Goal: Information Seeking & Learning: Learn about a topic

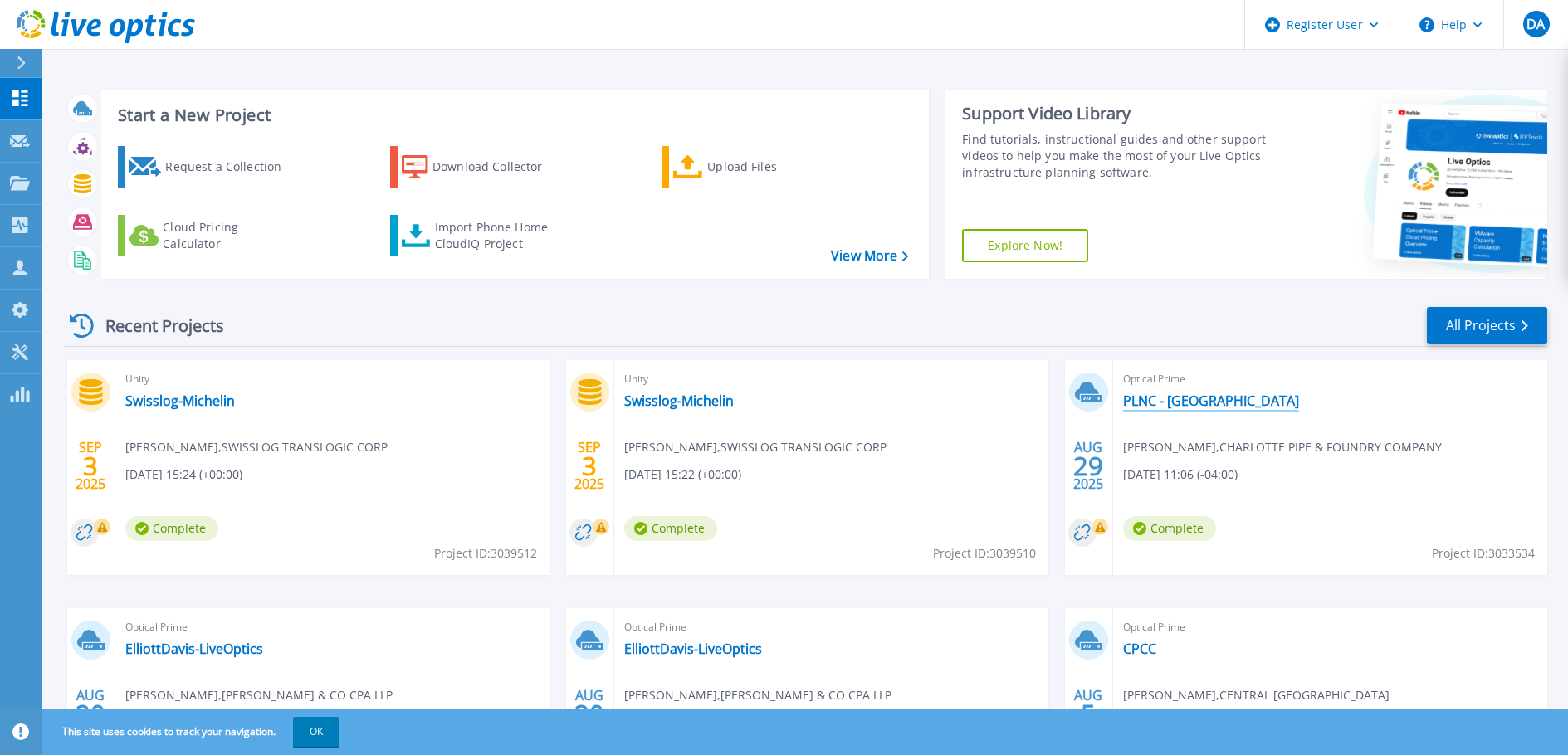
click at [1140, 400] on link "PLNC - [GEOGRAPHIC_DATA]" at bounding box center [1211, 401] width 176 height 17
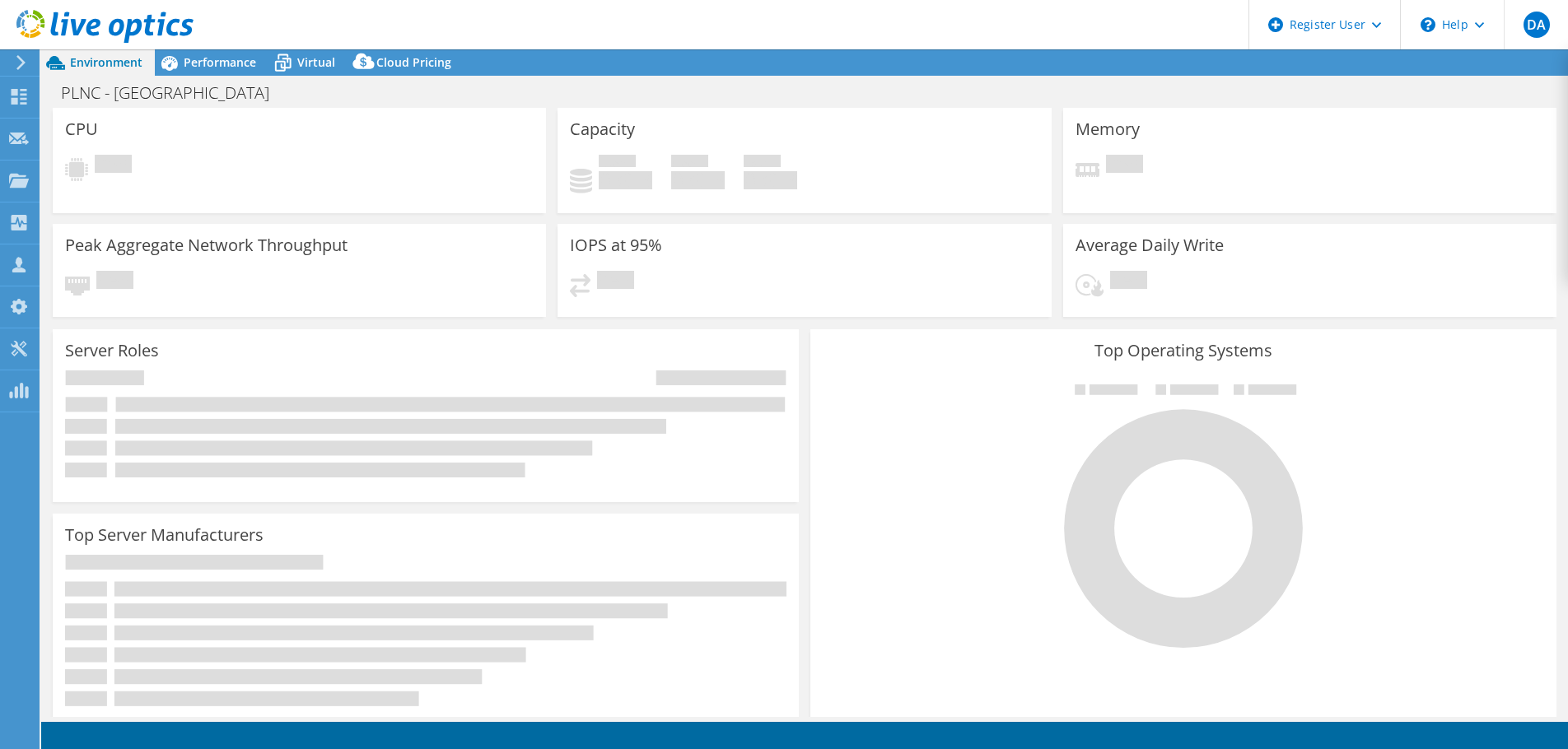
select select "USD"
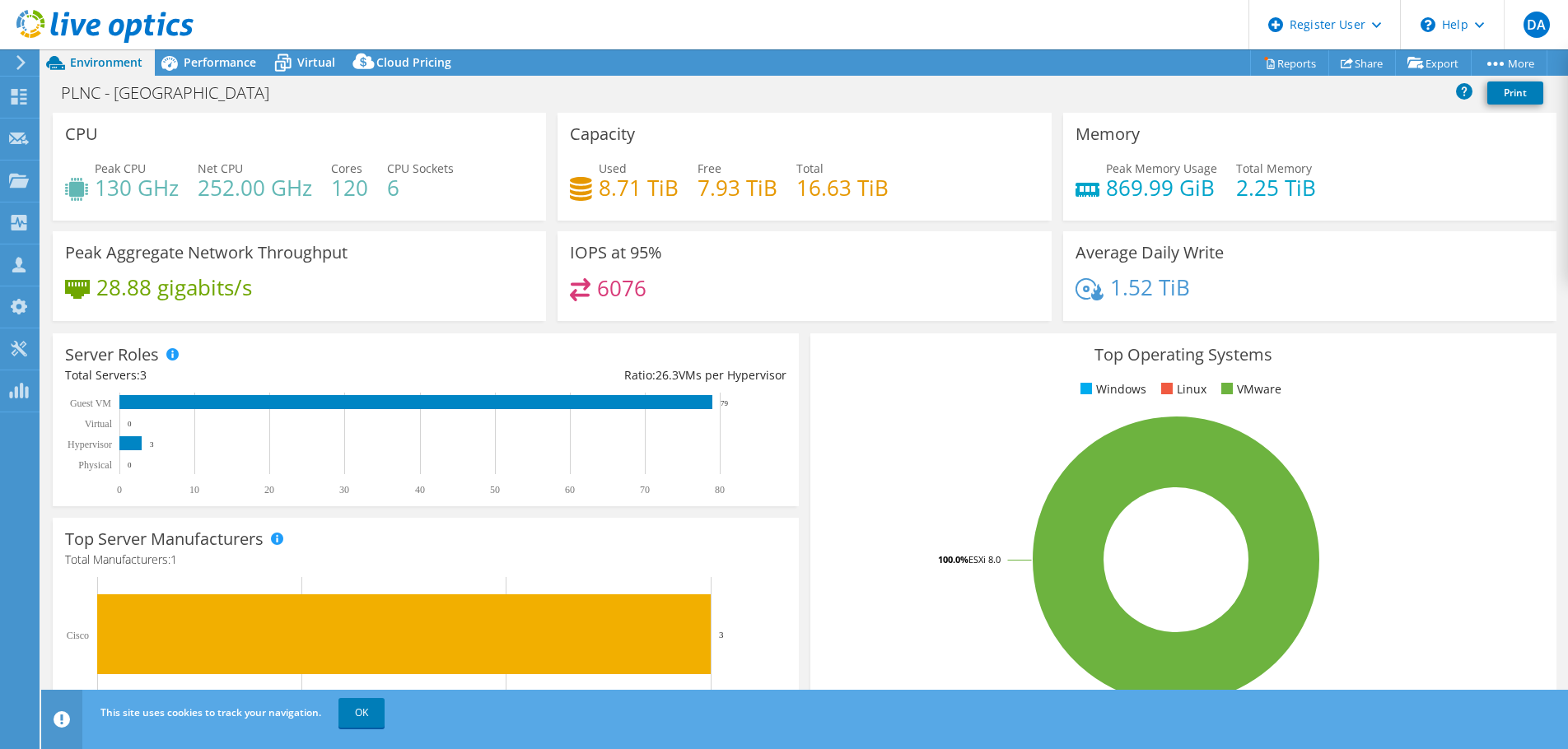
click at [364, 166] on div "Cores 120" at bounding box center [349, 178] width 37 height 37
click at [241, 59] on span "Performance" at bounding box center [219, 61] width 72 height 16
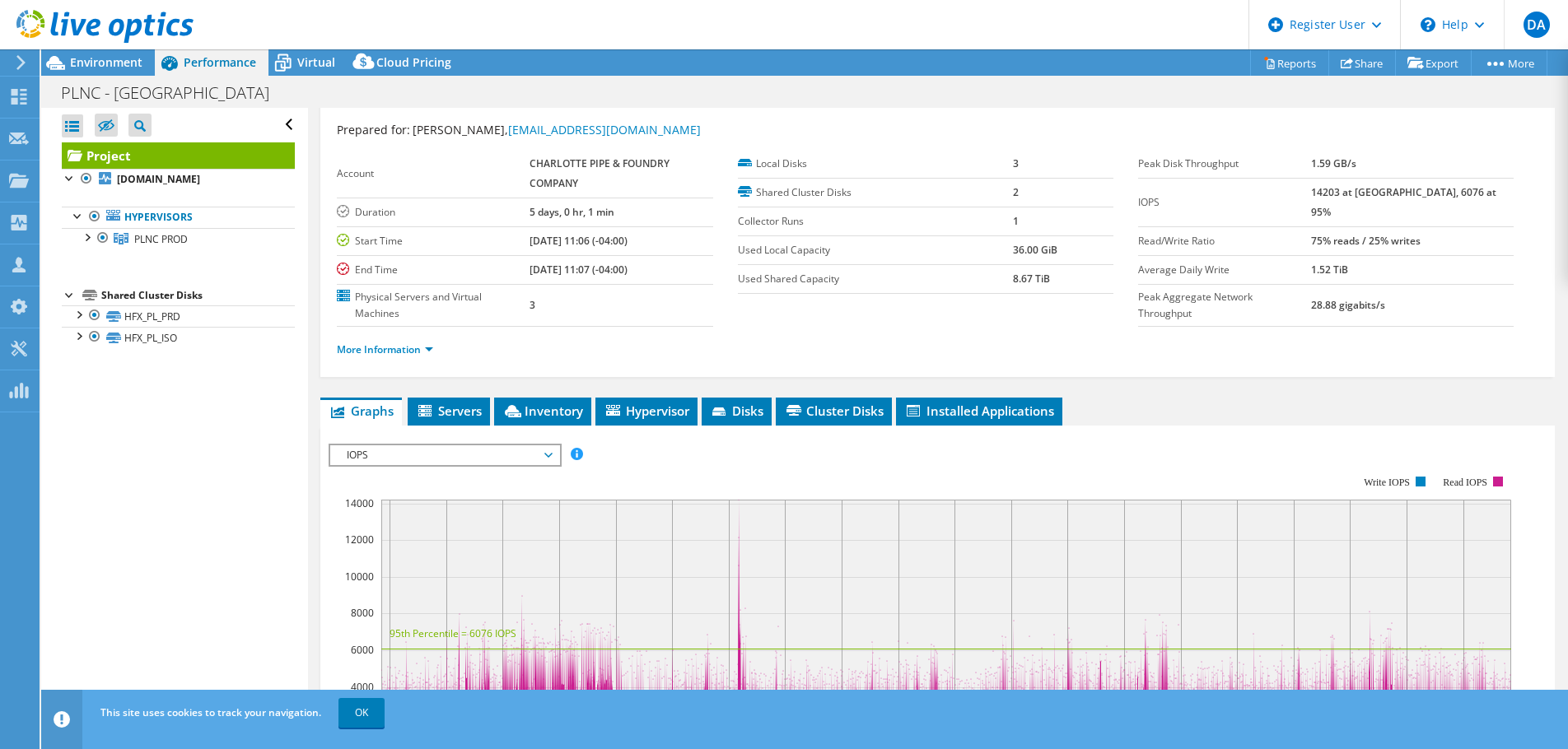
scroll to position [27, 0]
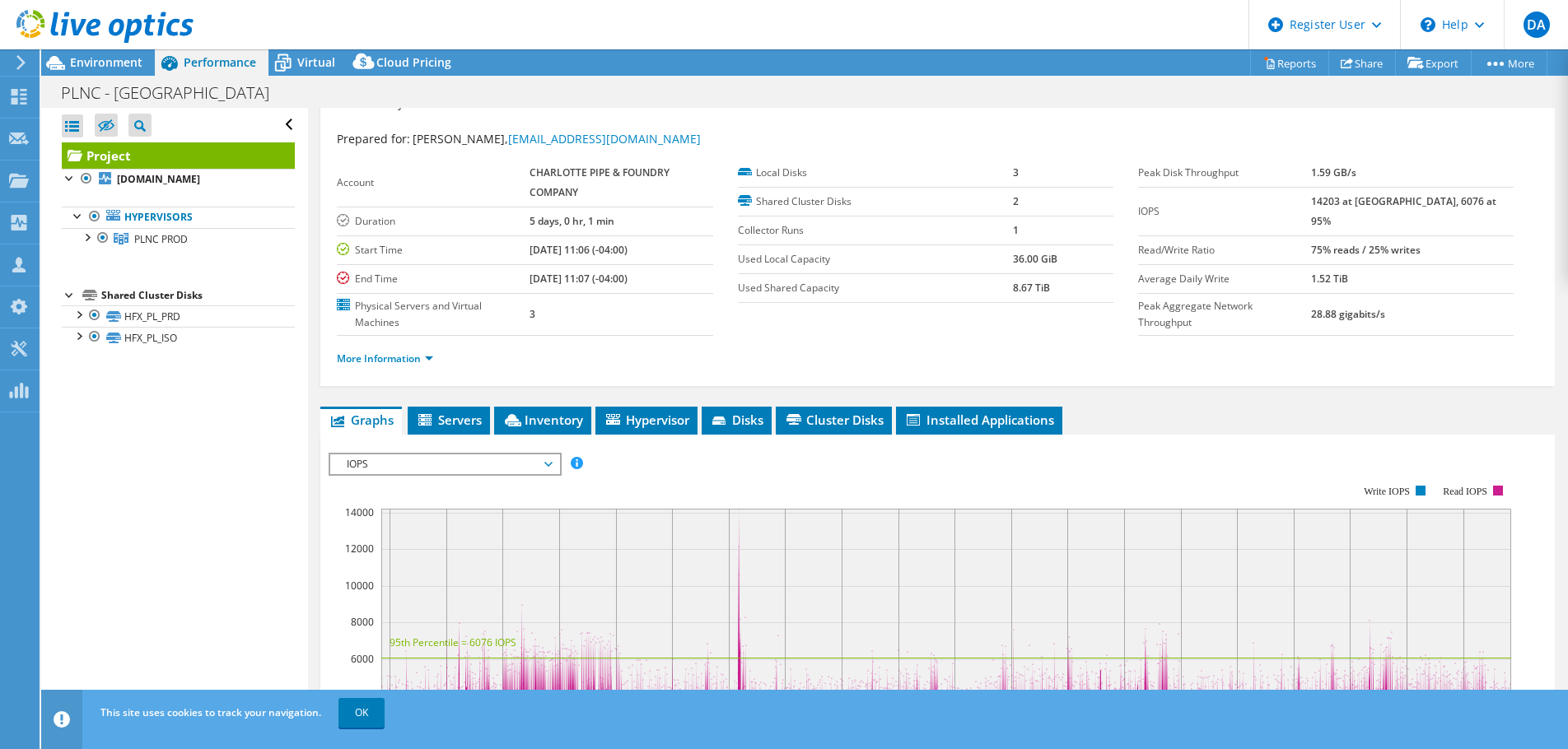
click at [373, 472] on span "IOPS" at bounding box center [444, 464] width 212 height 20
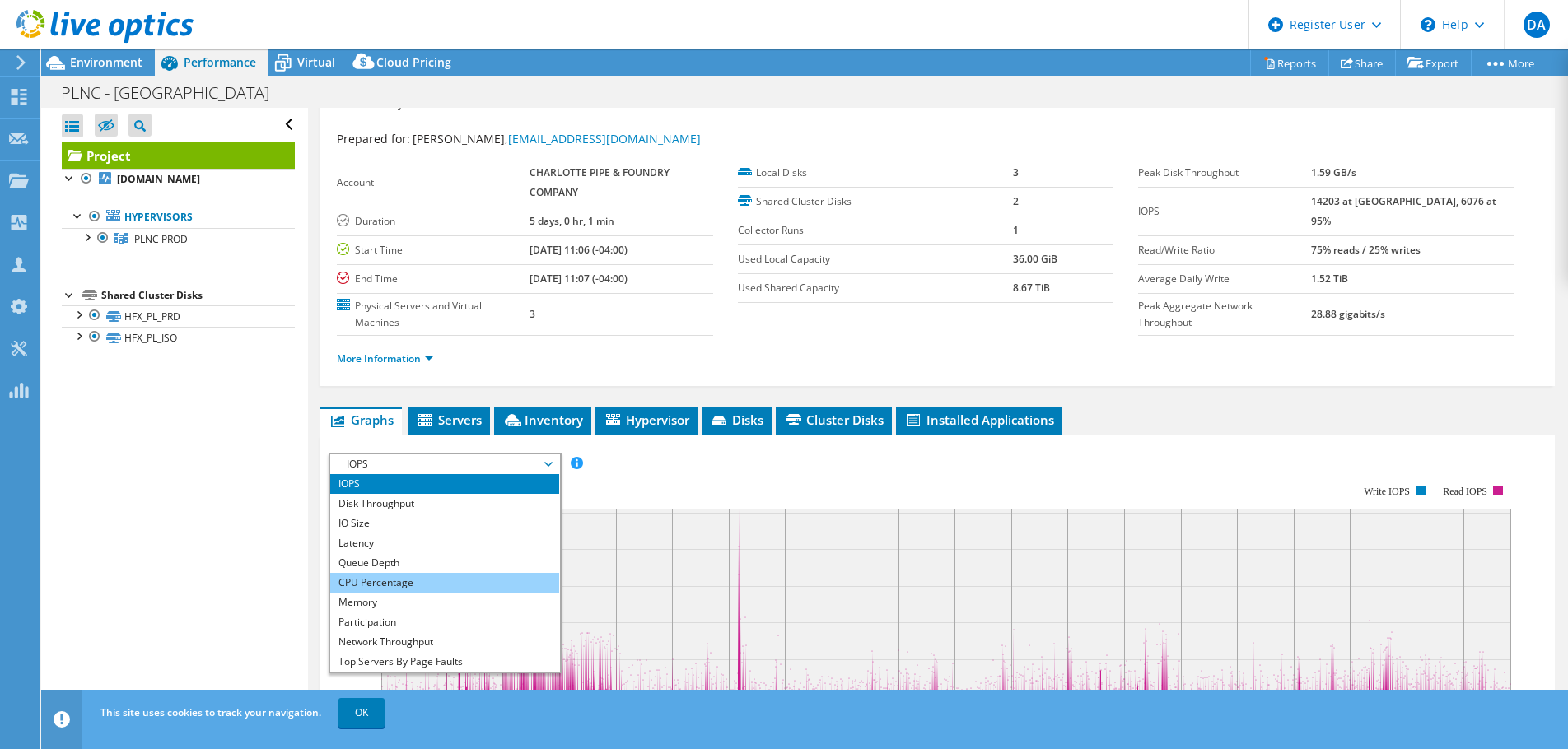
drag, startPoint x: 385, startPoint y: 584, endPoint x: 392, endPoint y: 581, distance: 7.6
click at [386, 584] on li "CPU Percentage" at bounding box center [444, 583] width 228 height 20
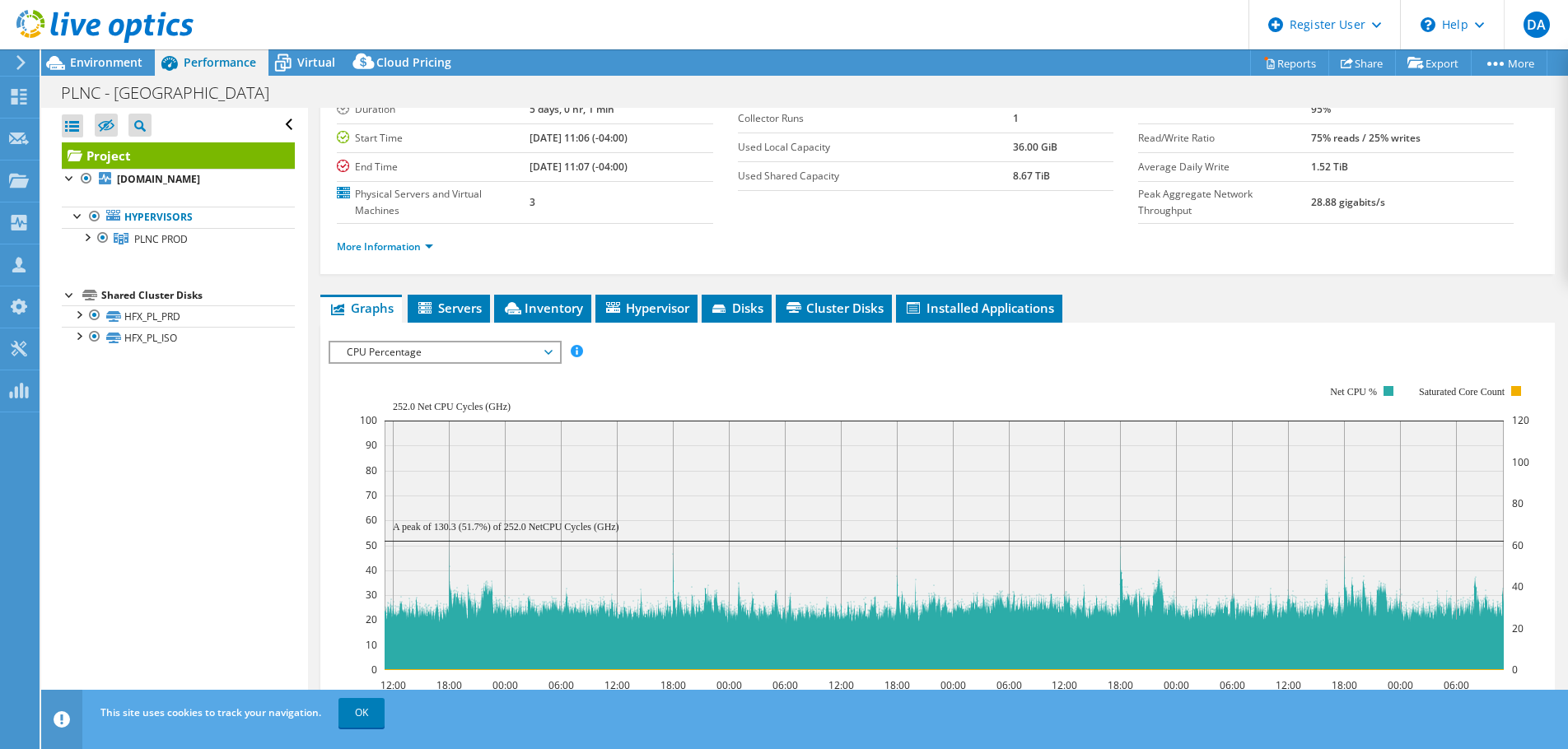
scroll to position [439, 0]
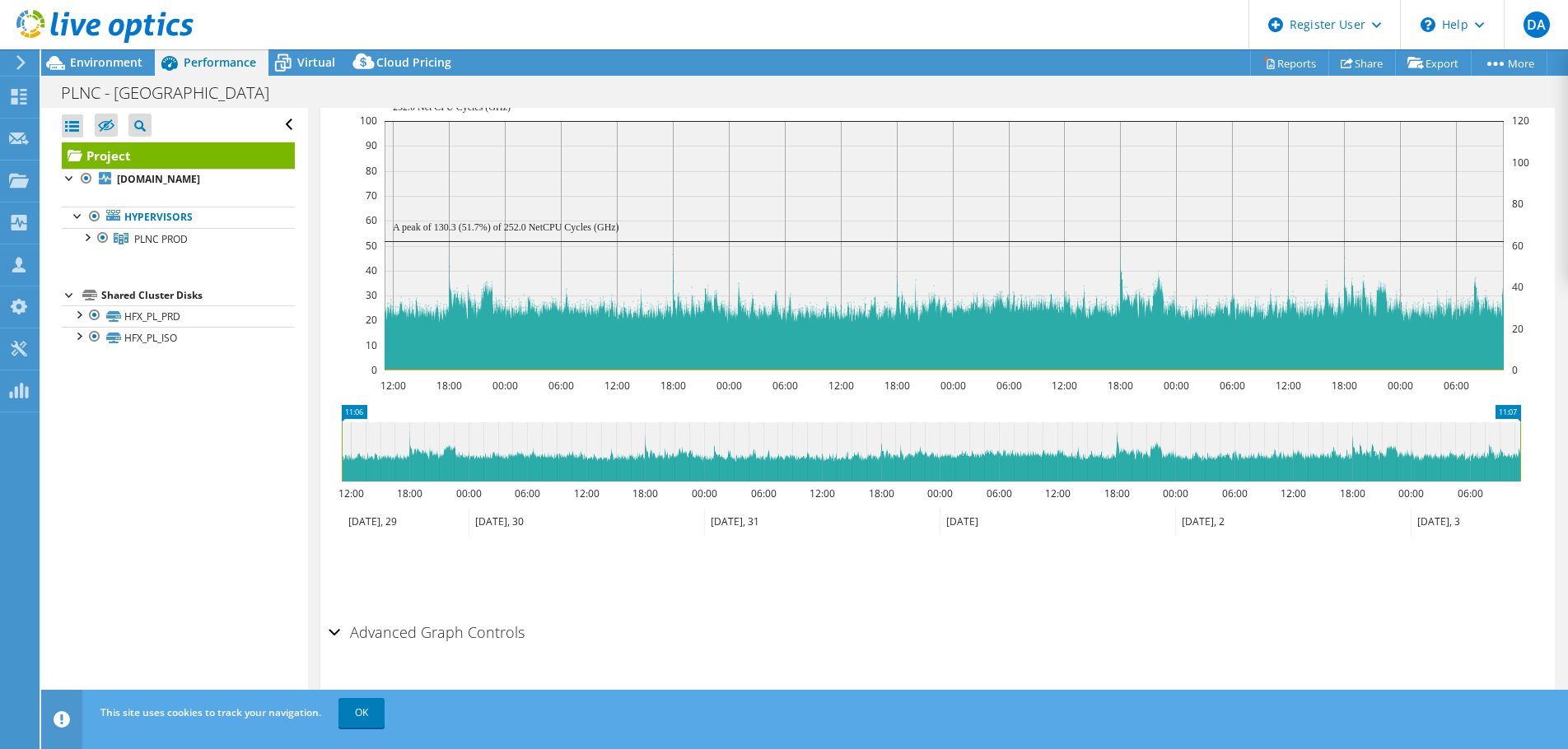
drag, startPoint x: 337, startPoint y: 450, endPoint x: 402, endPoint y: 450, distance: 65.0
click at [402, 450] on icon "11:07 11:06 12:00 18:00 00:00 06:00 12:00 18:00 00:00 06:00 12:00 18:00 00:00 0…" at bounding box center [931, 471] width 1204 height 132
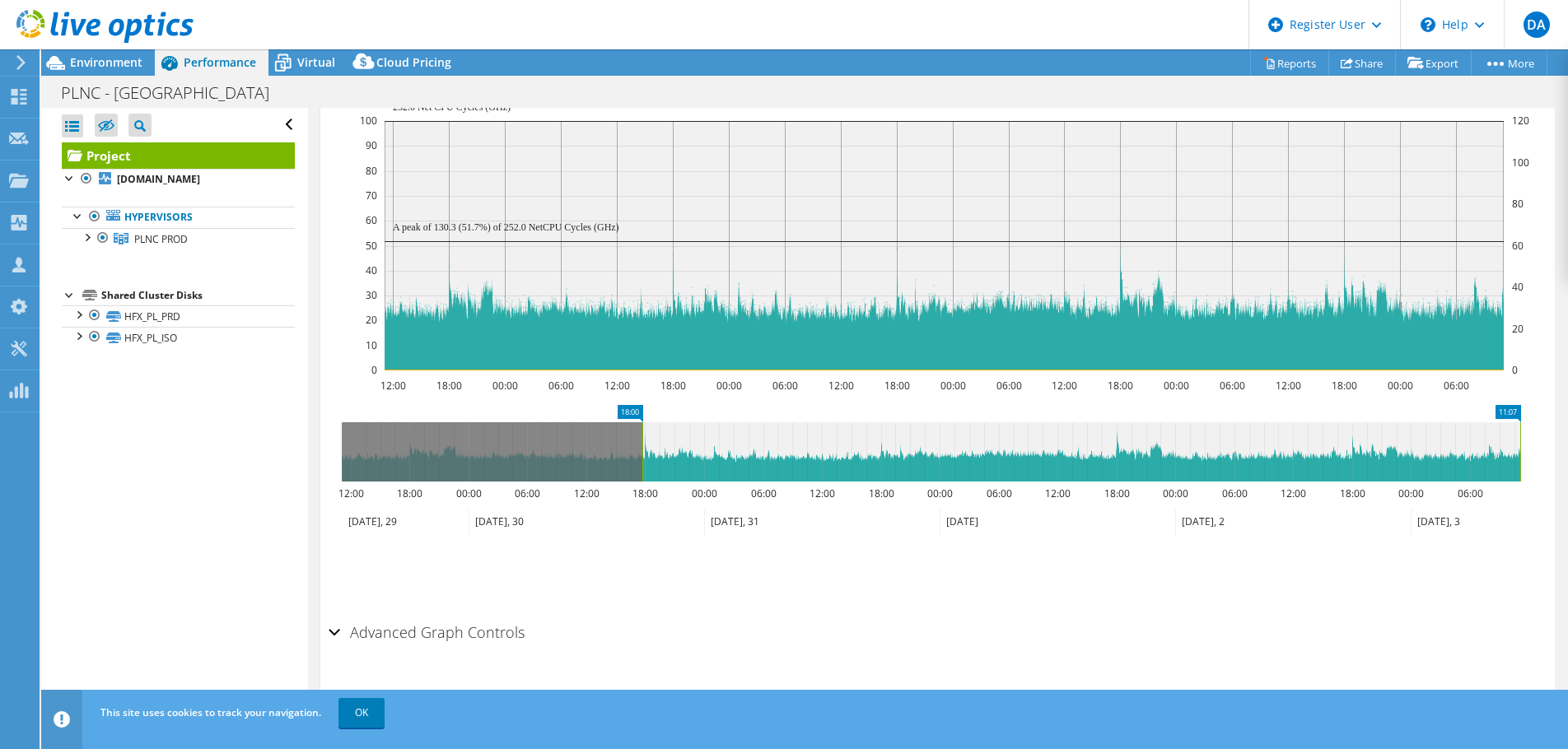
drag, startPoint x: 345, startPoint y: 444, endPoint x: 646, endPoint y: 440, distance: 301.0
click at [646, 440] on rect at bounding box center [642, 451] width 6 height 60
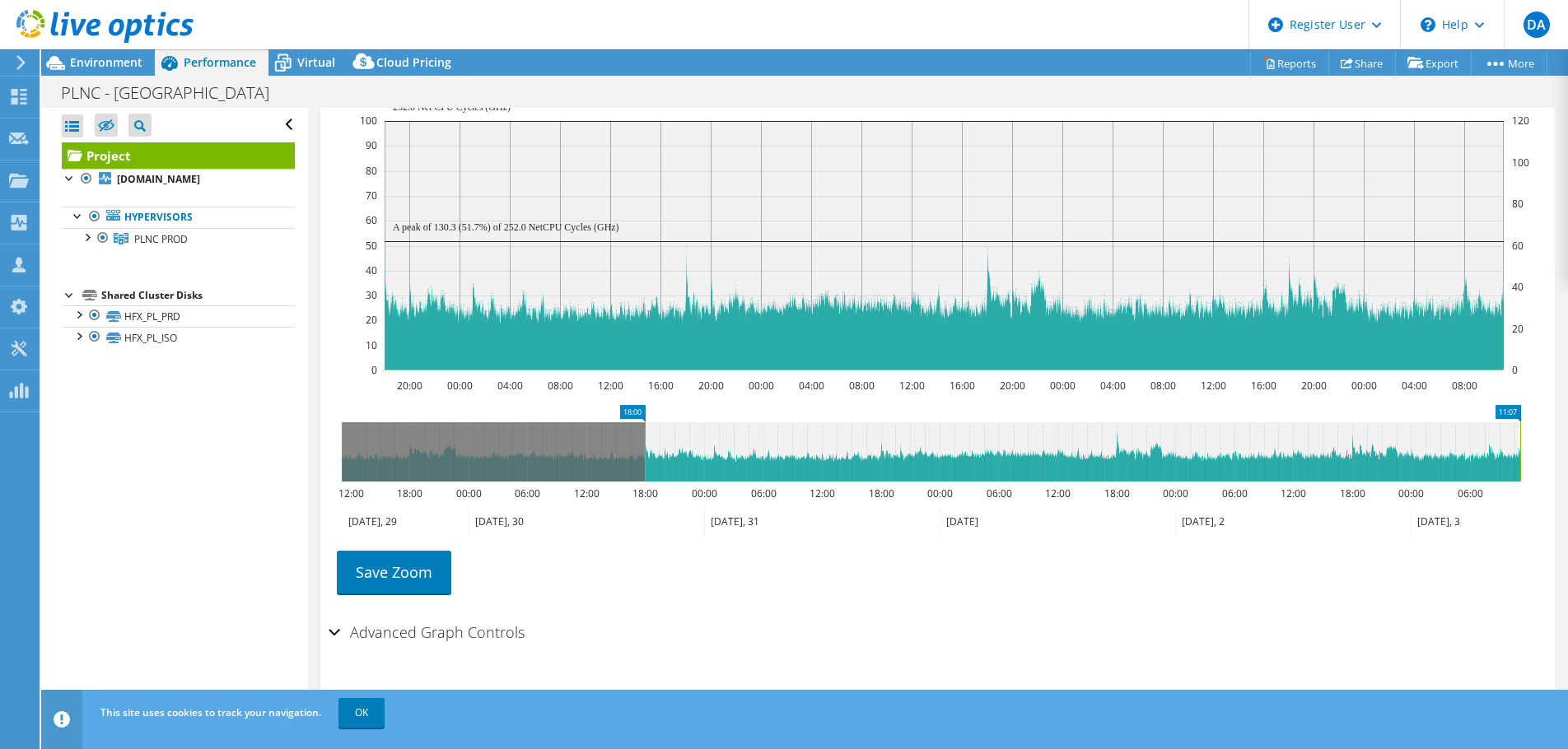
scroll to position [356, 0]
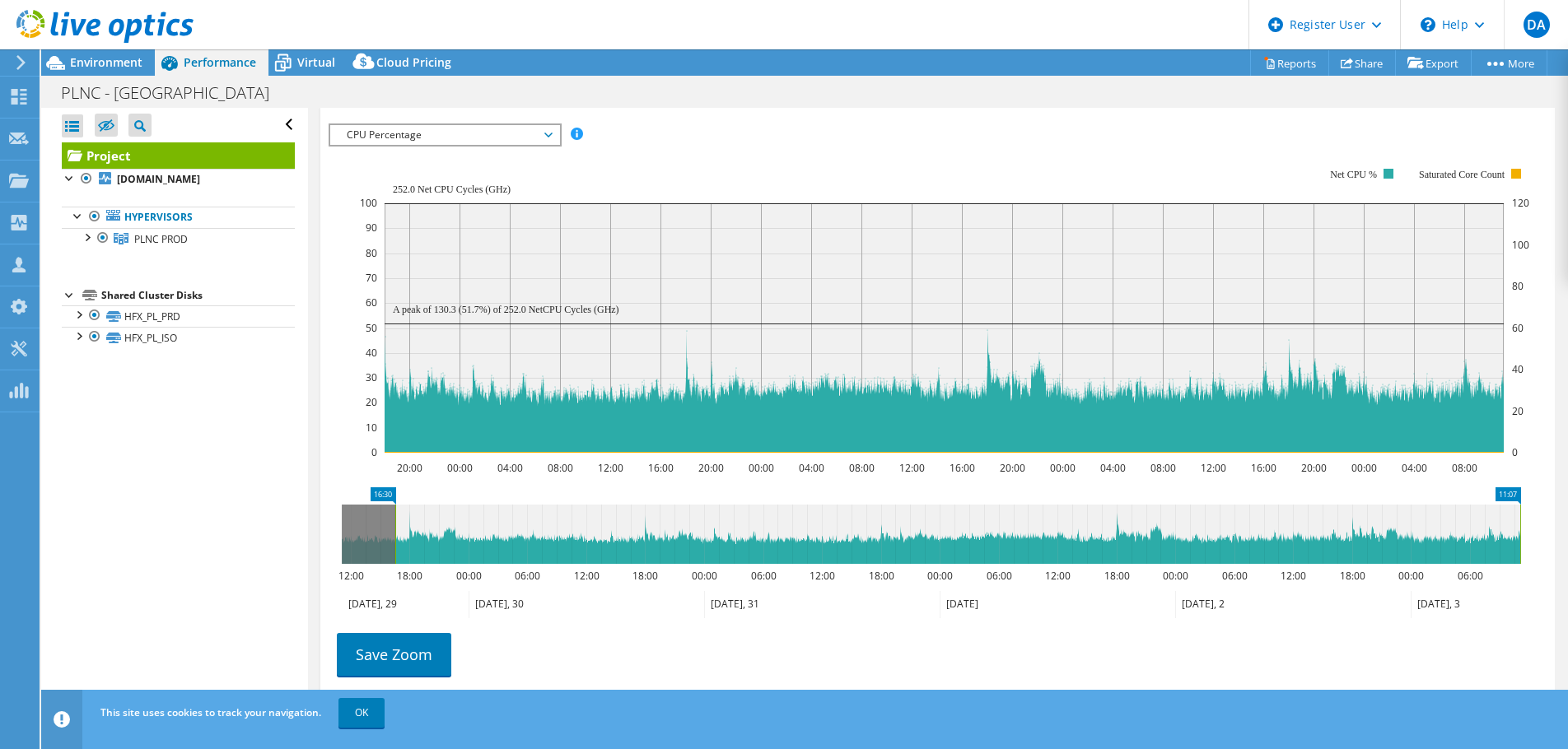
drag, startPoint x: 646, startPoint y: 524, endPoint x: 397, endPoint y: 544, distance: 249.8
click at [397, 544] on rect at bounding box center [395, 534] width 6 height 60
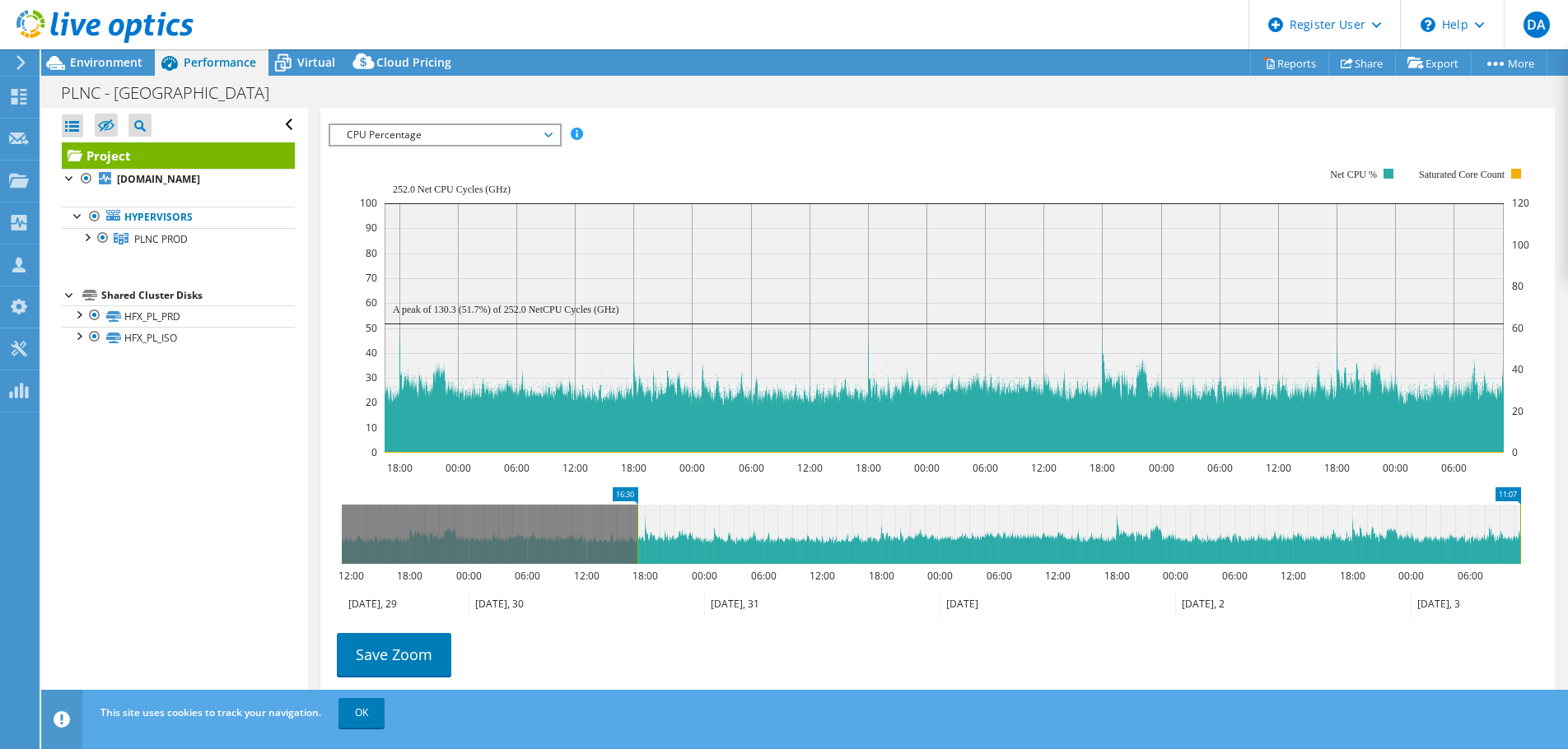
drag, startPoint x: 404, startPoint y: 536, endPoint x: 638, endPoint y: 462, distance: 245.4
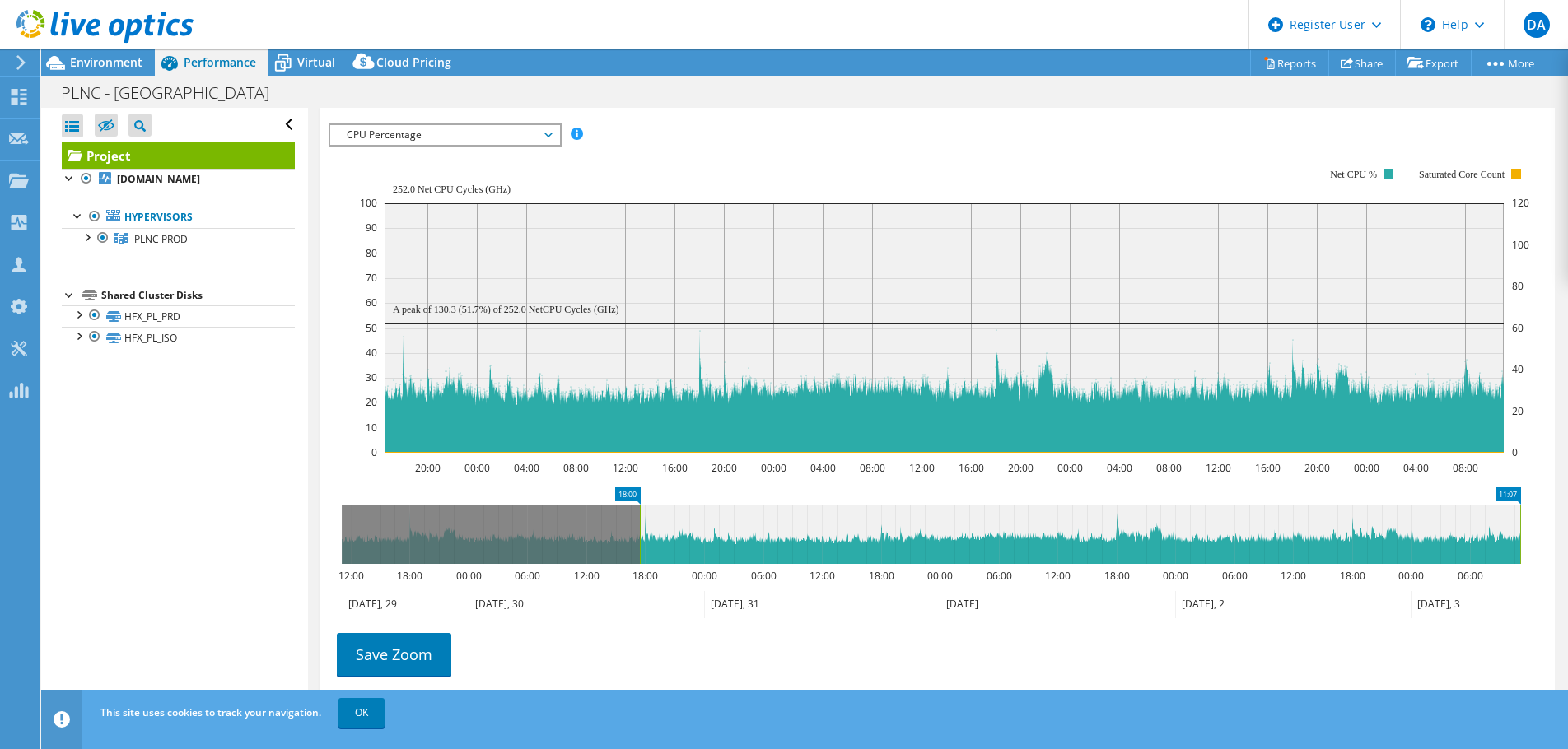
drag, startPoint x: 632, startPoint y: 536, endPoint x: 641, endPoint y: 534, distance: 9.2
click at [641, 534] on rect at bounding box center [639, 534] width 6 height 60
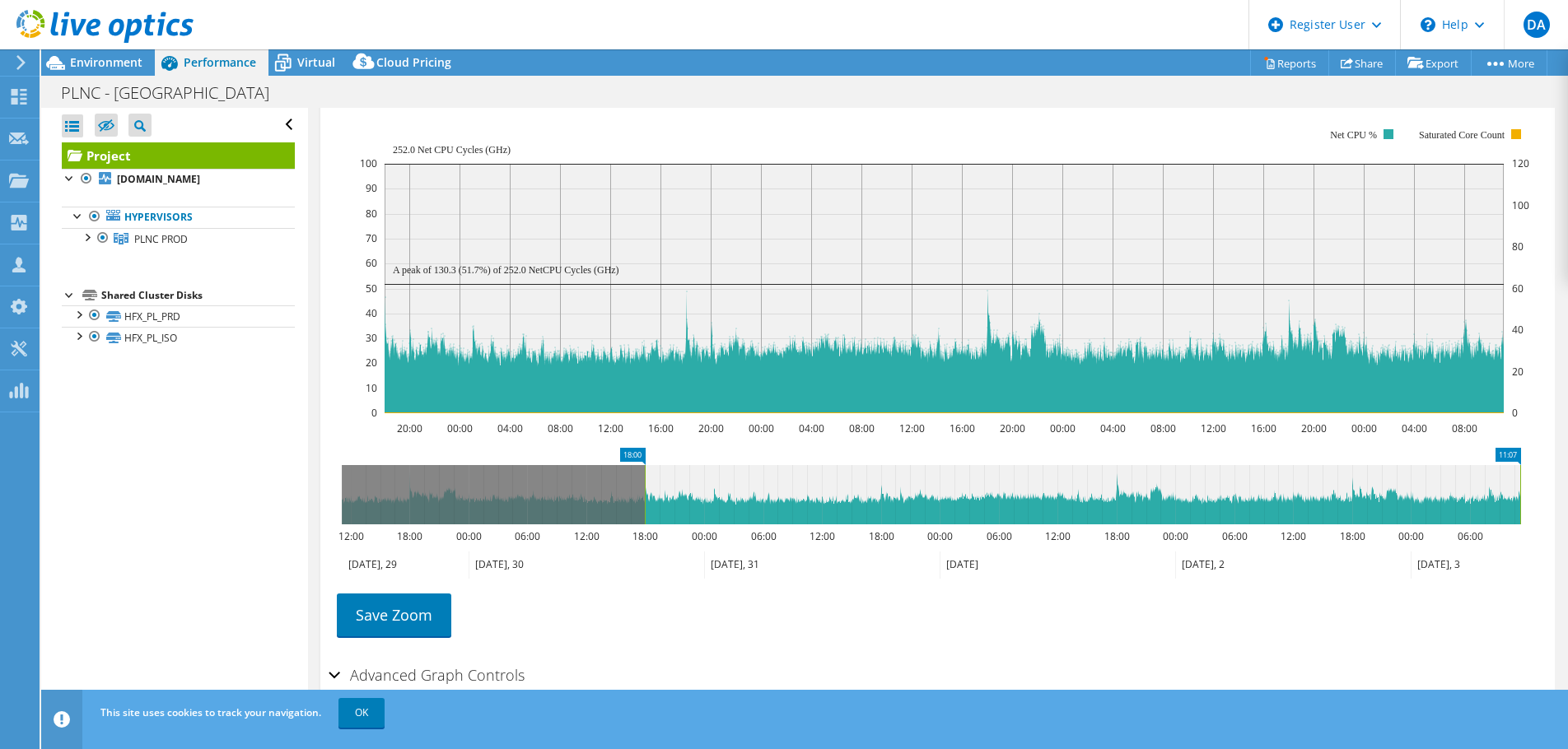
scroll to position [369, 0]
